Goal: Transaction & Acquisition: Obtain resource

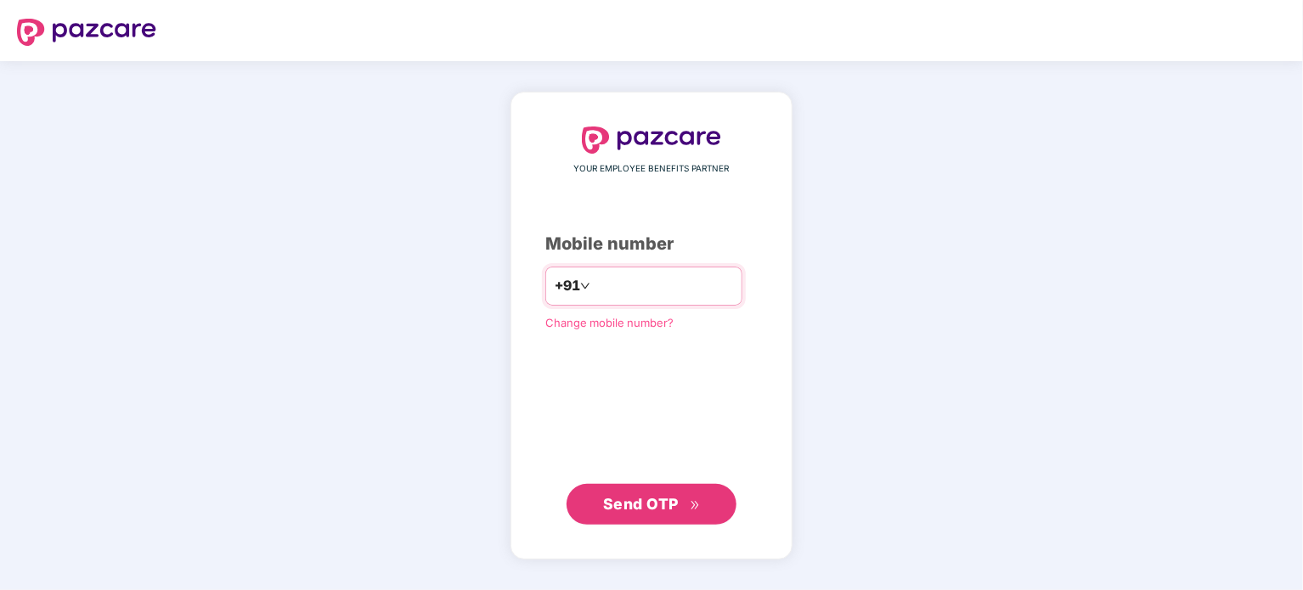
drag, startPoint x: 693, startPoint y: 285, endPoint x: 554, endPoint y: 278, distance: 139.5
click at [554, 278] on div "**********" at bounding box center [643, 286] width 197 height 39
type input "**********"
click at [624, 517] on button "Send OTP" at bounding box center [652, 503] width 170 height 41
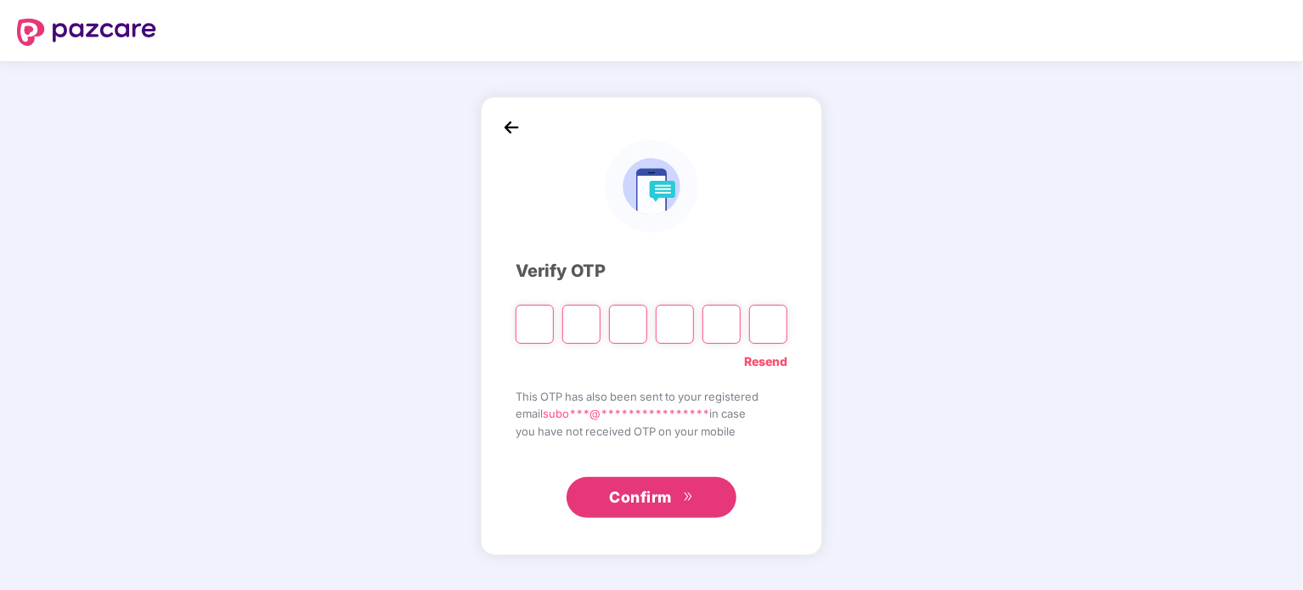
paste input "*"
type input "*"
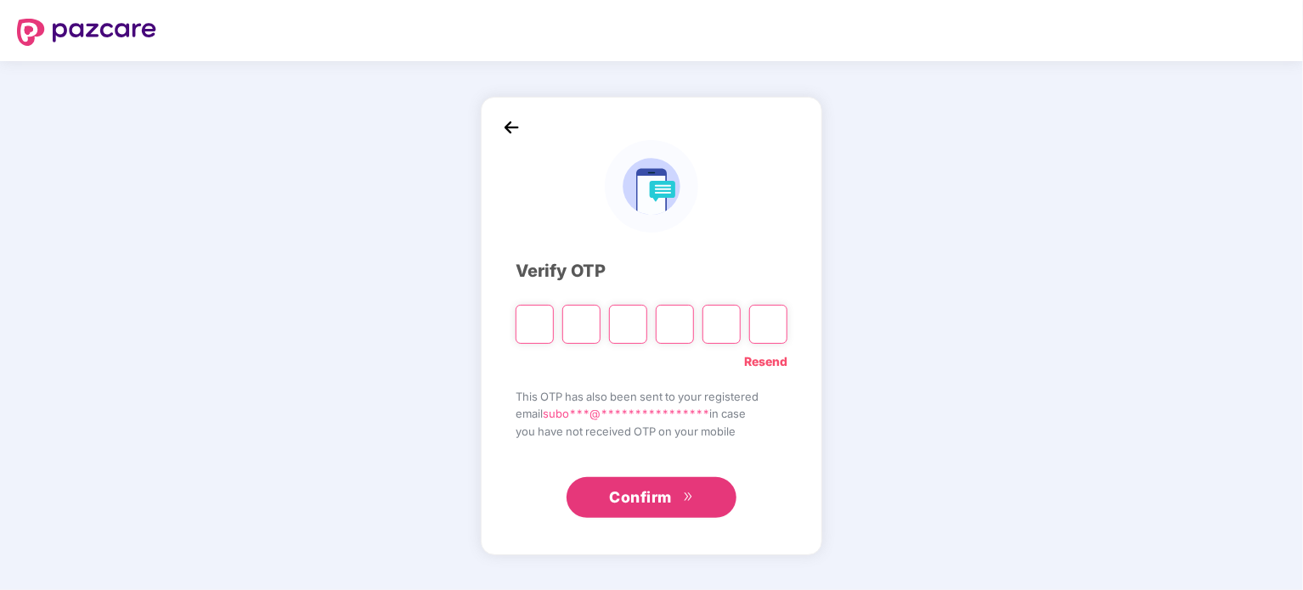
type input "*"
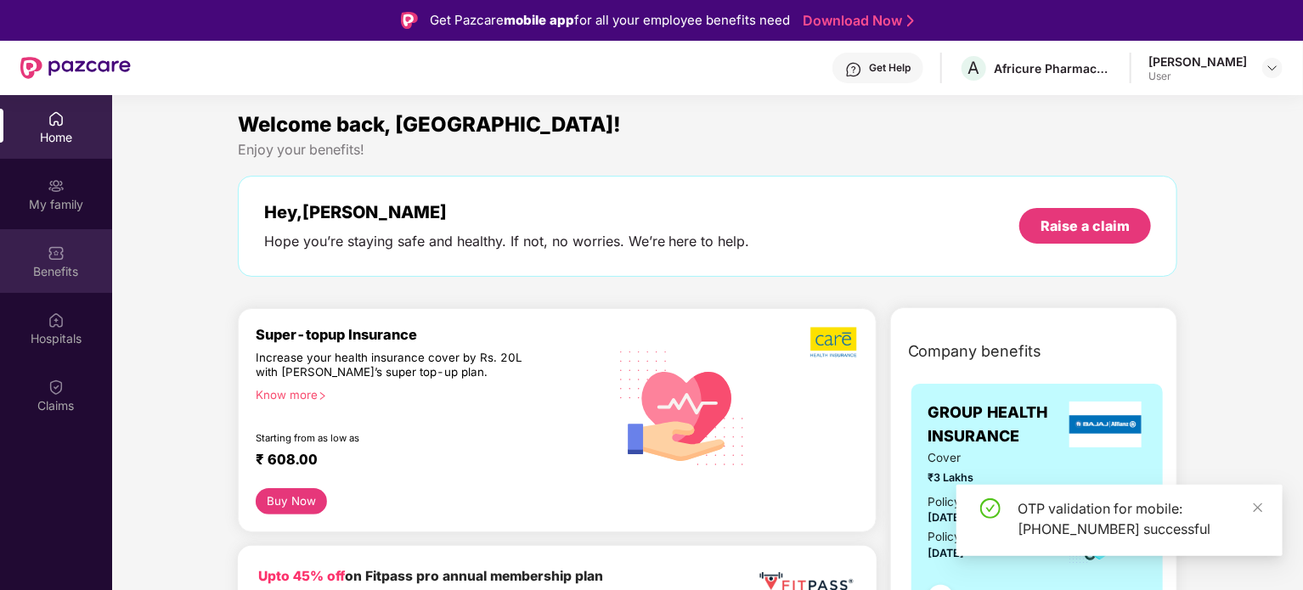
click at [55, 254] on img at bounding box center [56, 253] width 17 height 17
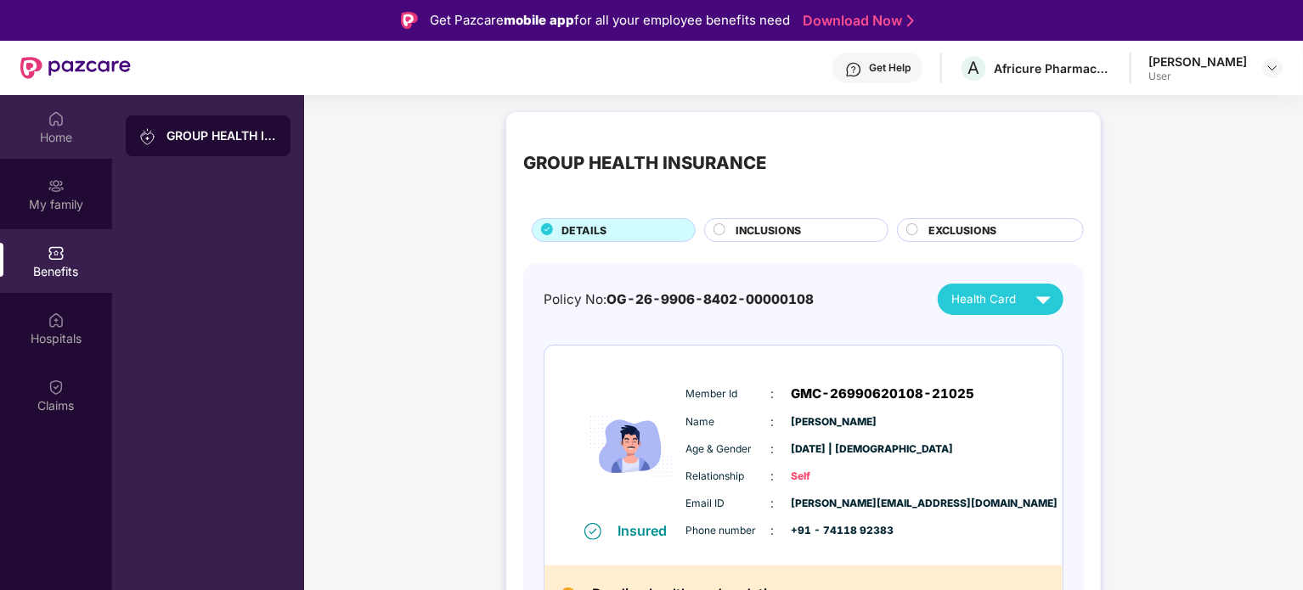
click at [61, 125] on img at bounding box center [56, 118] width 17 height 17
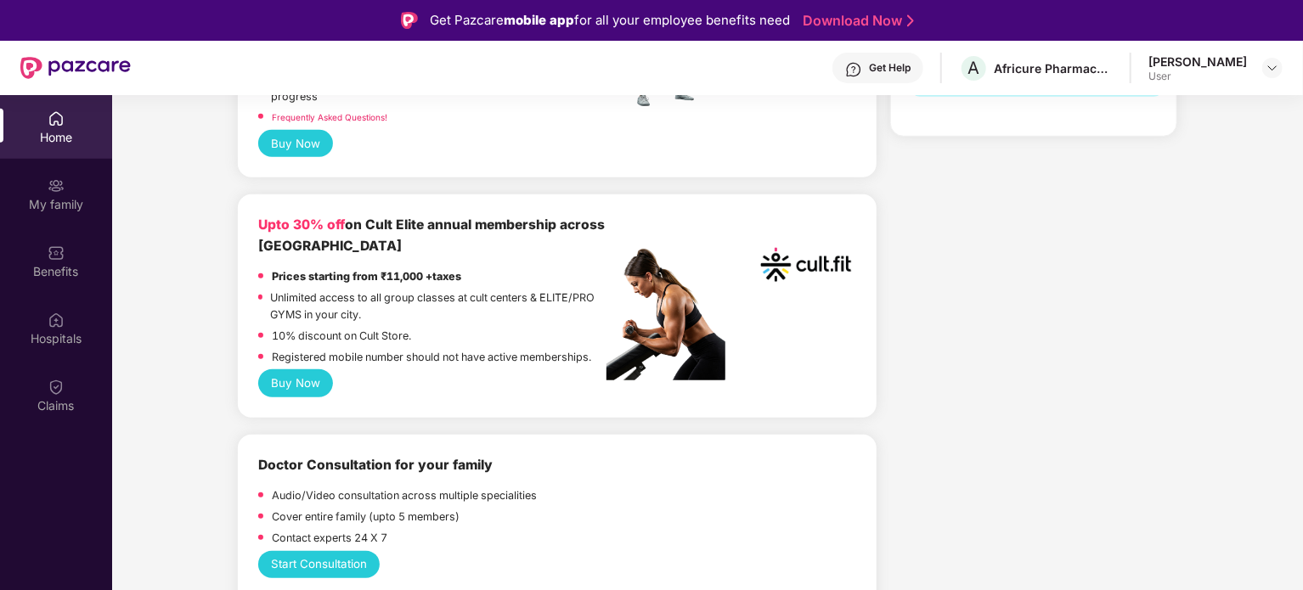
scroll to position [610, 0]
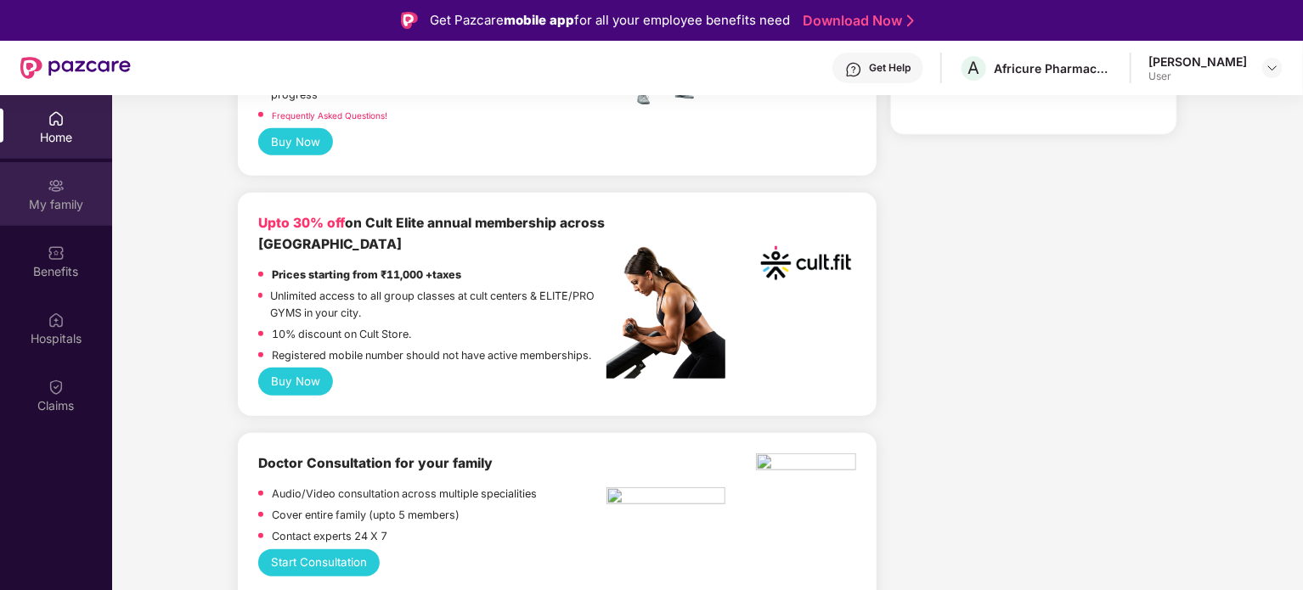
click at [71, 196] on div "My family" at bounding box center [56, 204] width 112 height 17
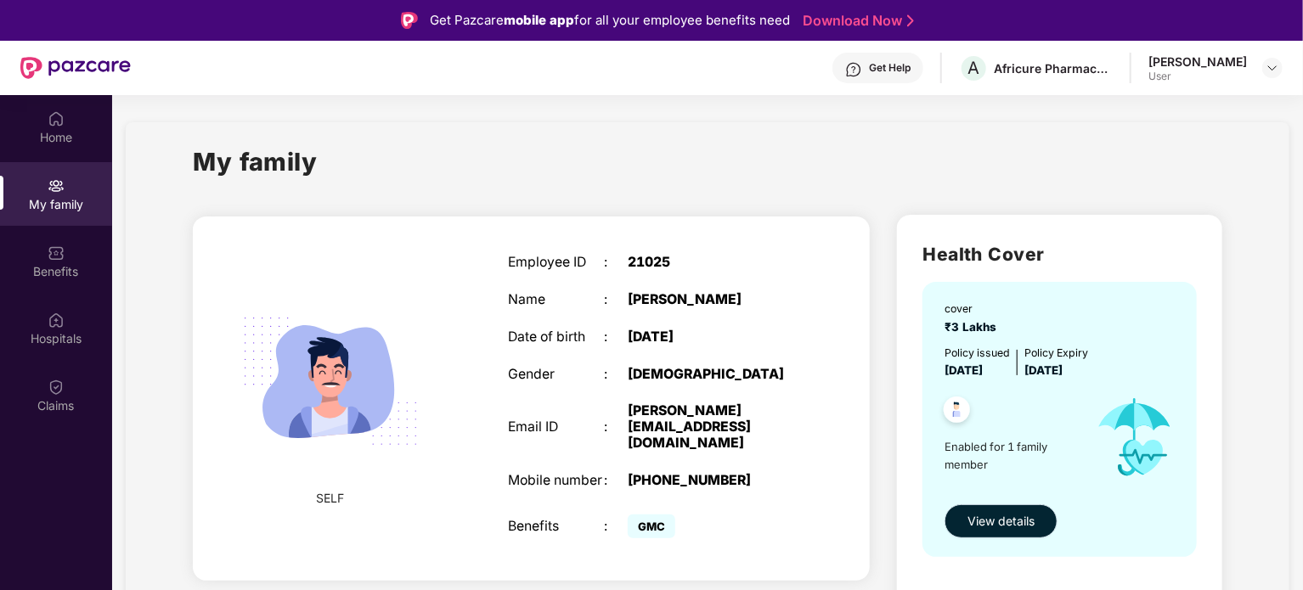
click at [998, 516] on span "View details" at bounding box center [1000, 521] width 67 height 19
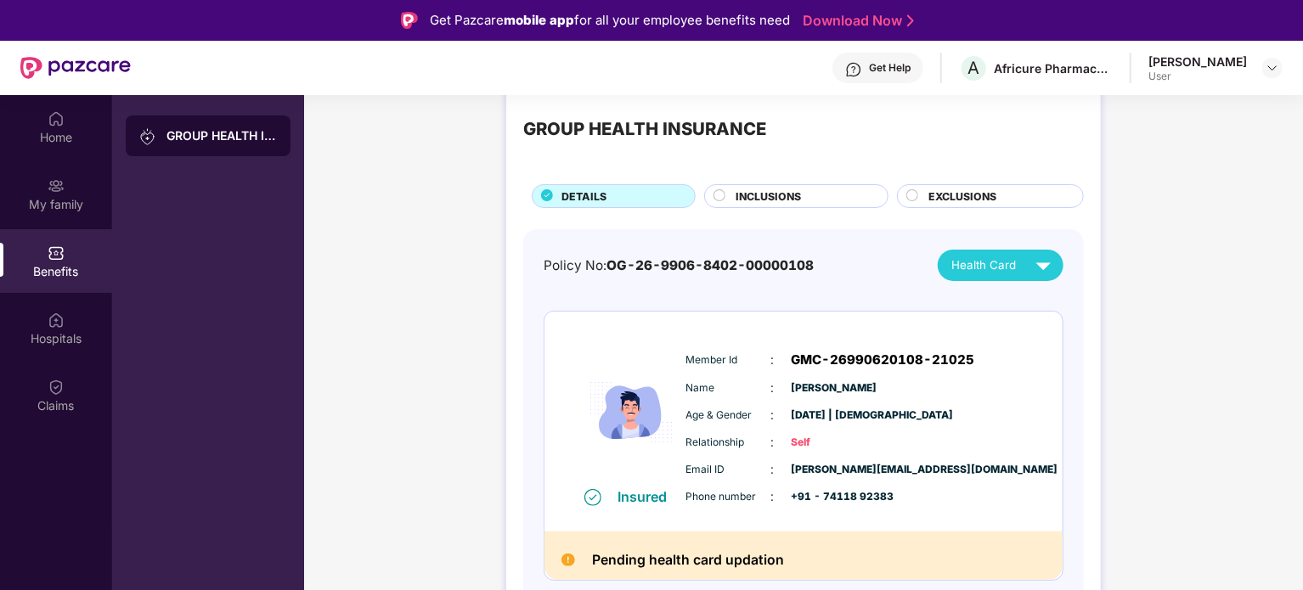
scroll to position [95, 0]
